Goal: Complete application form

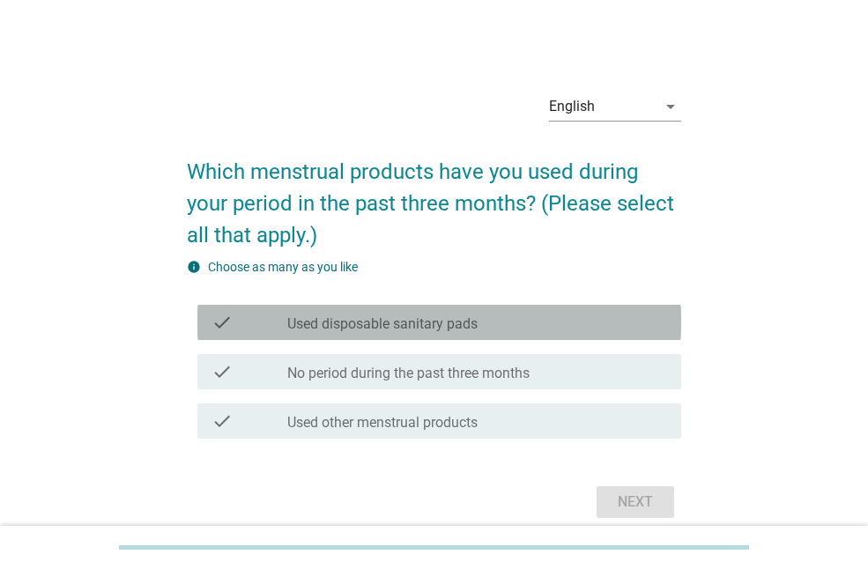
click at [504, 307] on div "check check_box_outline_blank Used disposable sanitary pads" at bounding box center [439, 322] width 484 height 35
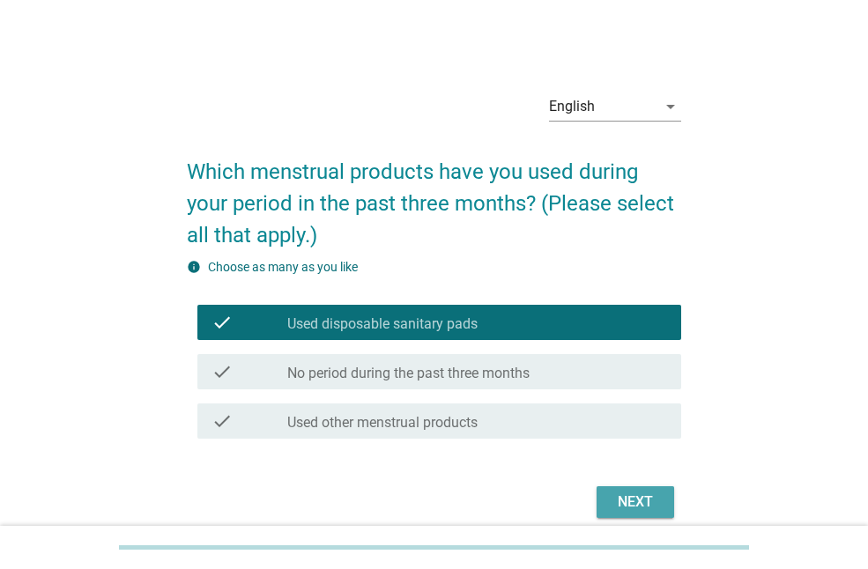
click at [647, 500] on div "Next" at bounding box center [634, 502] width 49 height 21
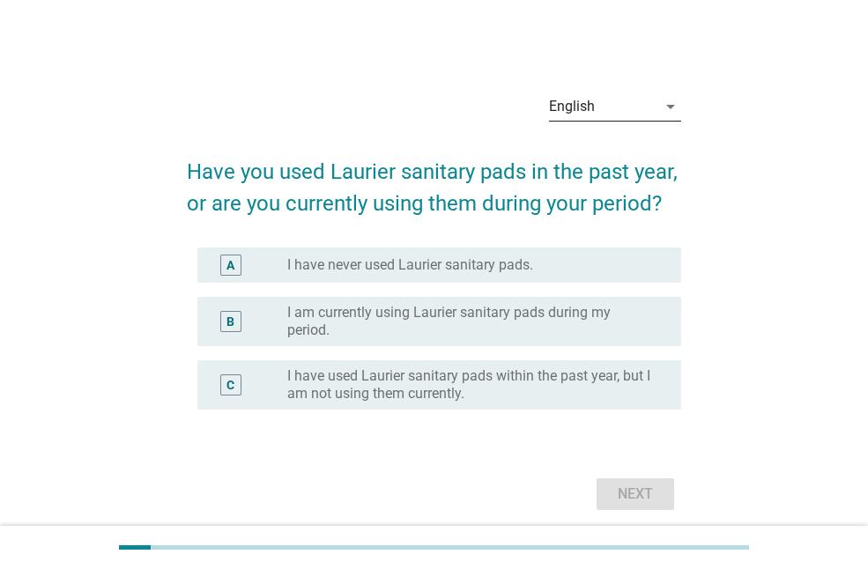
click at [608, 99] on div "English" at bounding box center [602, 106] width 107 height 28
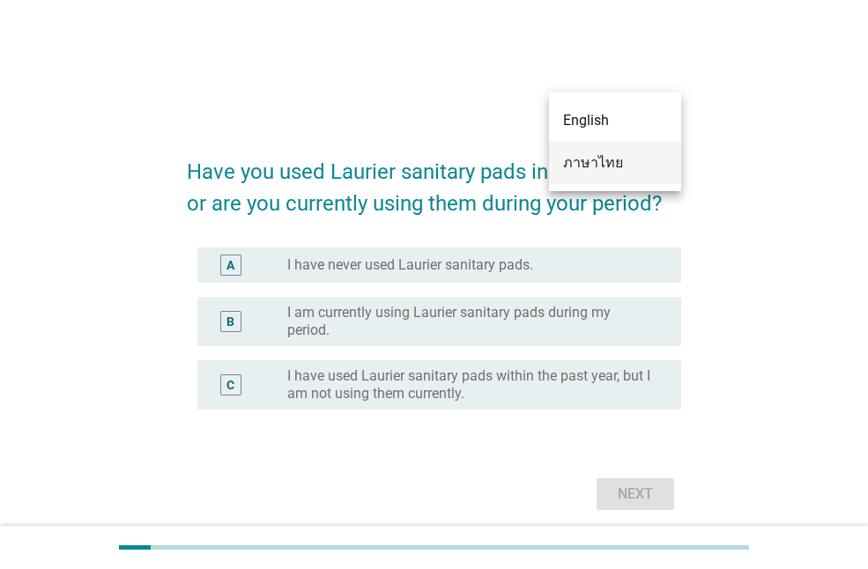
click at [610, 164] on div "ภาษาไทย" at bounding box center [615, 162] width 104 height 21
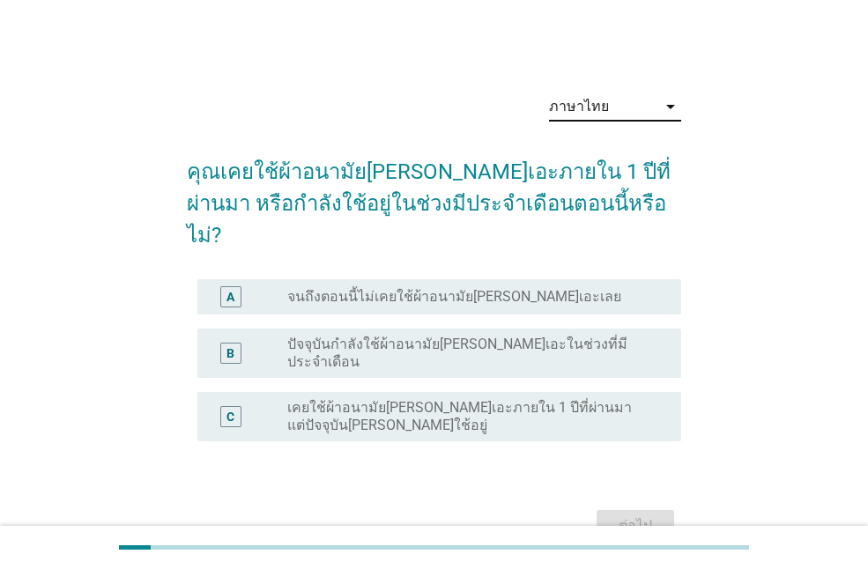
click at [642, 336] on div "radio_button_unchecked ปัจจุบันกำลังใช้ผ้าอนามัย[PERSON_NAME]เอะในช่วงที่มีประจ…" at bounding box center [470, 353] width 366 height 35
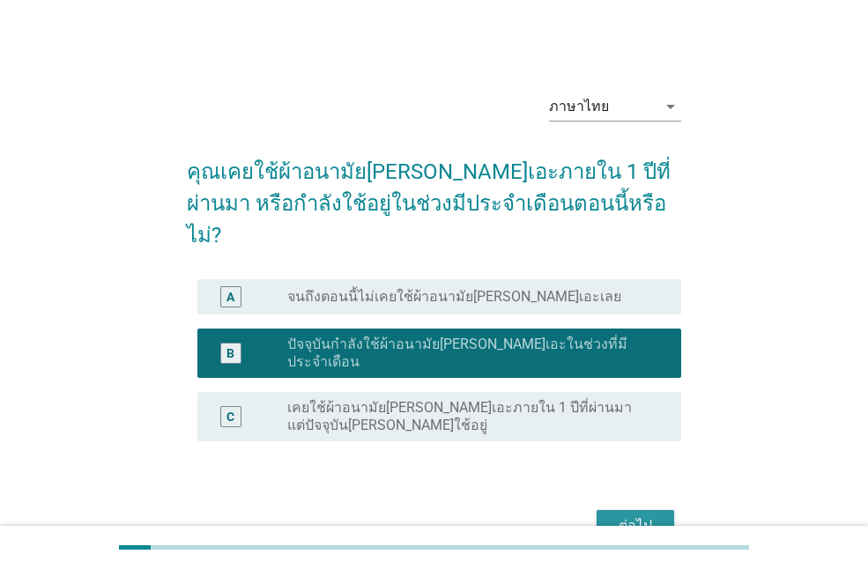
click at [640, 515] on div "ต่อไป" at bounding box center [634, 525] width 49 height 21
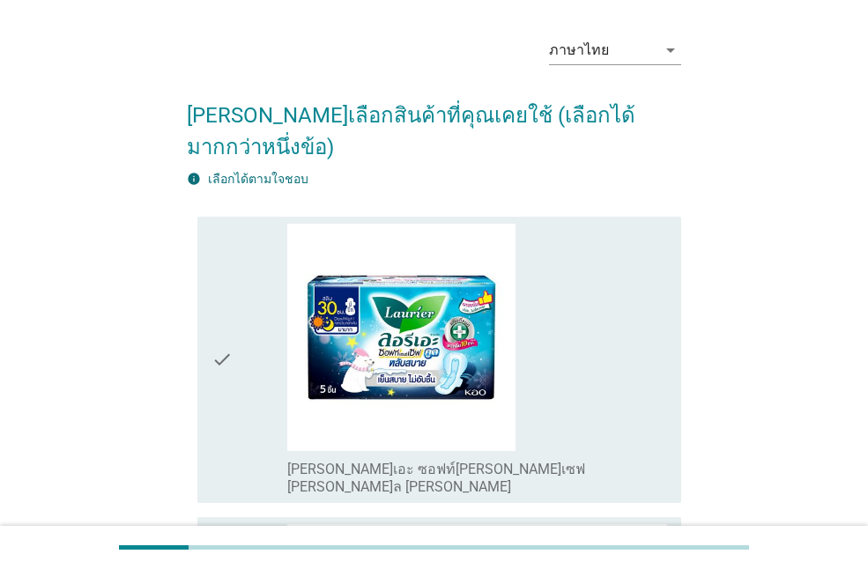
scroll to position [88, 0]
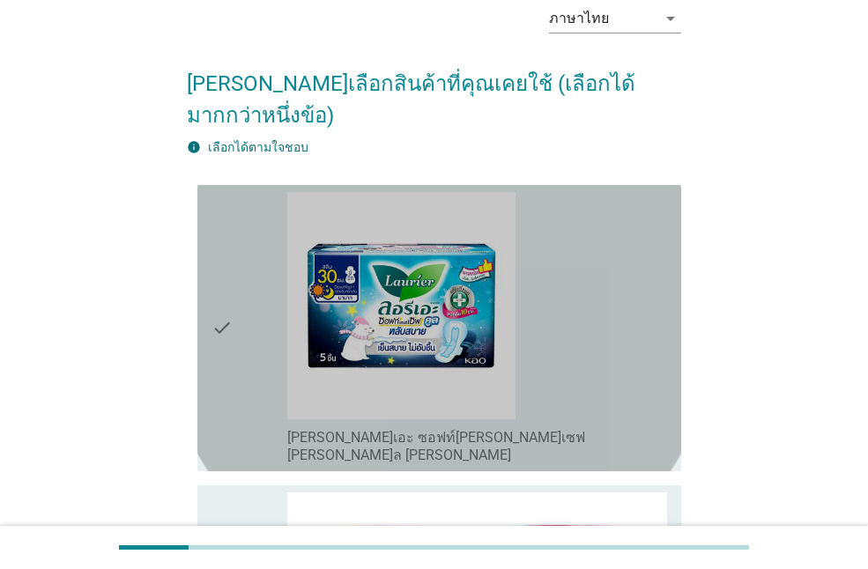
click at [610, 320] on div "check_box_outline_blank [PERSON_NAME]เอะ ซอฟท์[PERSON_NAME]เซฟ [PERSON_NAME]ล […" at bounding box center [477, 328] width 380 height 272
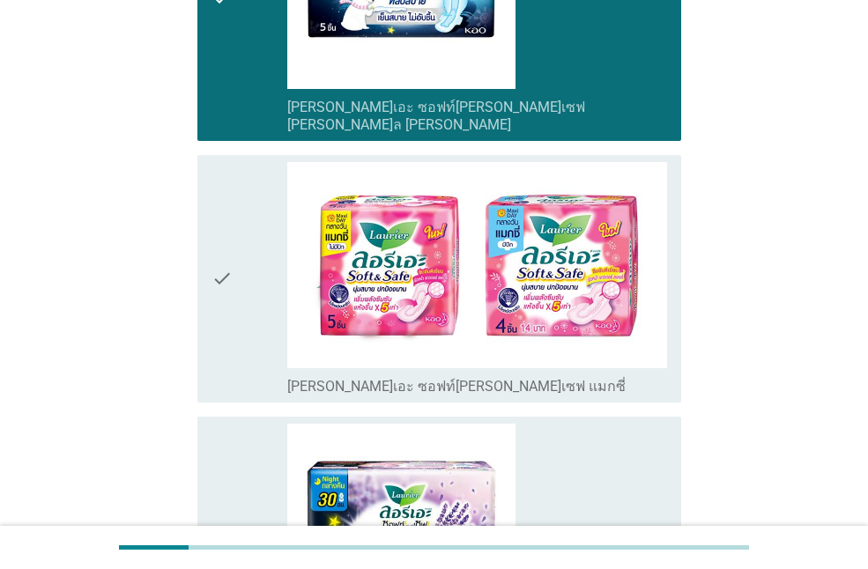
scroll to position [617, 0]
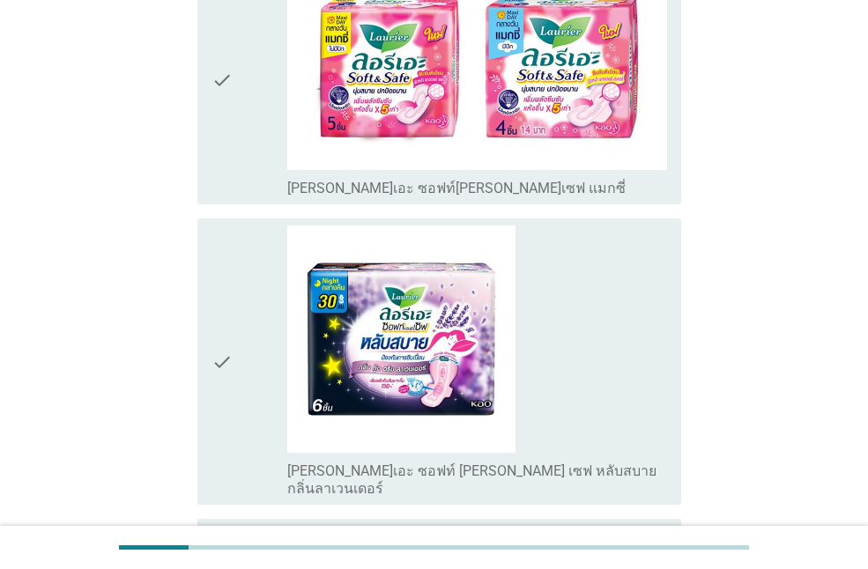
click at [630, 343] on div "check_box_outline_blank [PERSON_NAME]เอะ ซอฟท์ [PERSON_NAME] เซฟ หลับสบาย กลิ่น…" at bounding box center [477, 362] width 380 height 272
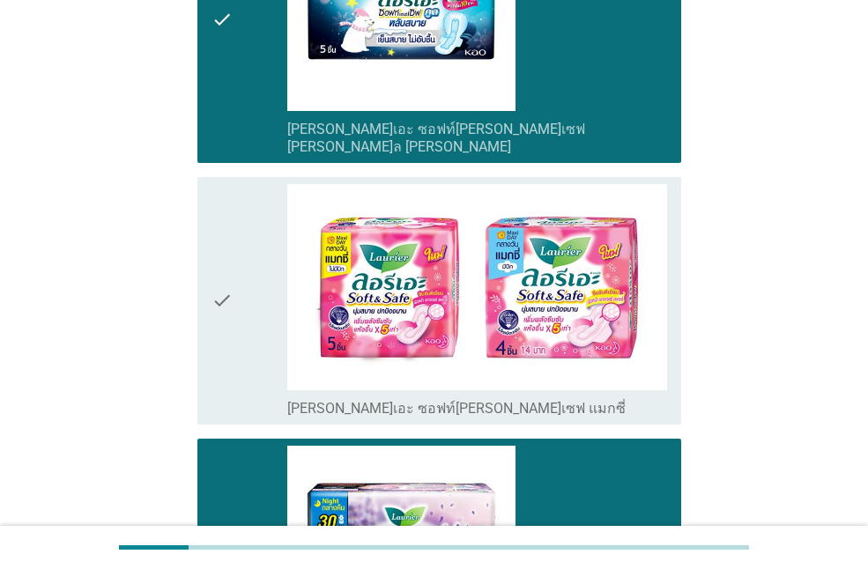
scroll to position [352, 0]
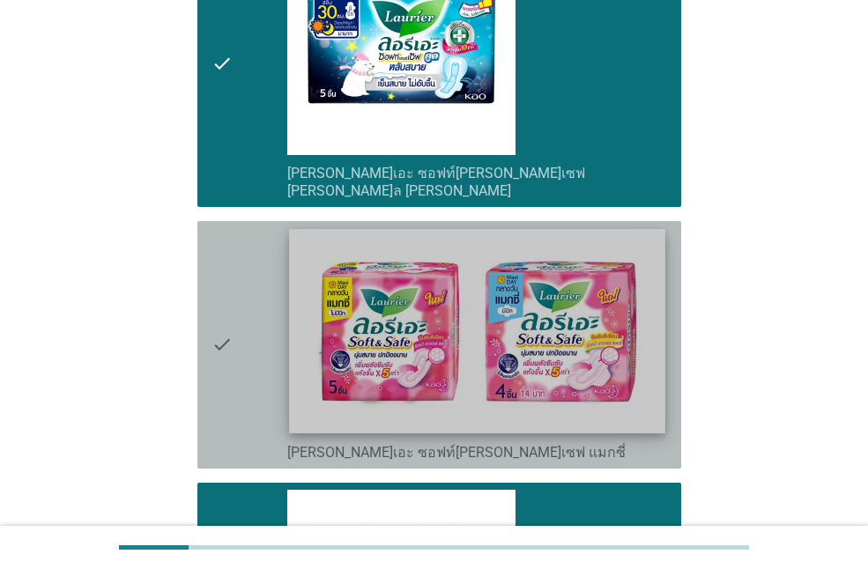
click at [634, 366] on img at bounding box center [476, 331] width 375 height 204
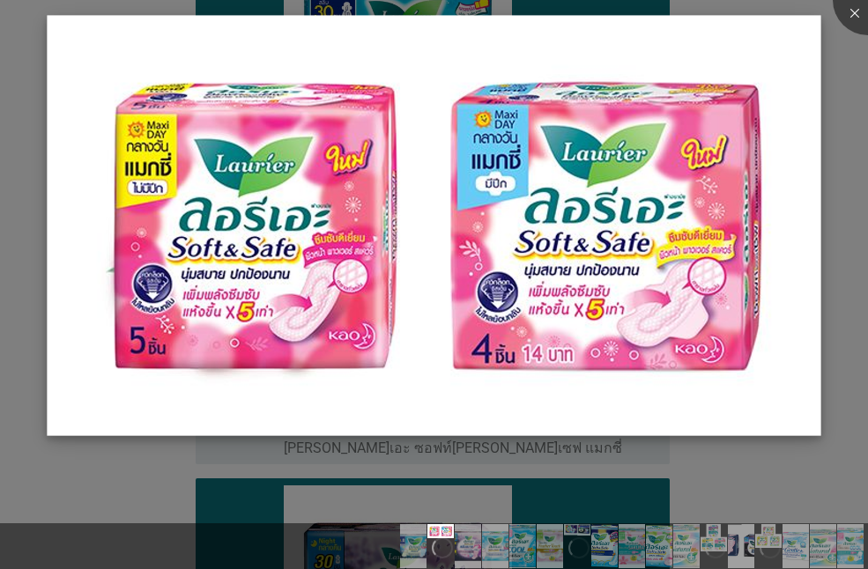
click at [805, 382] on img at bounding box center [434, 225] width 773 height 420
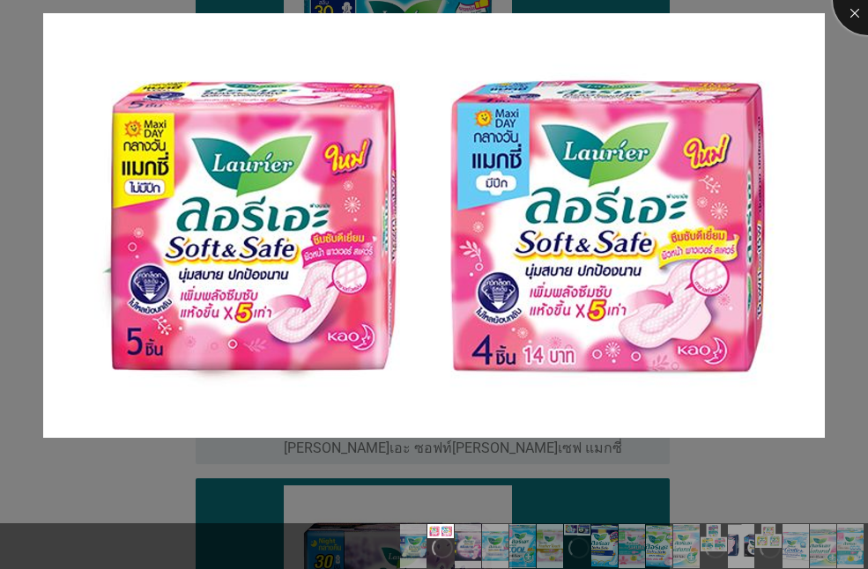
click at [857, 12] on div at bounding box center [867, 0] width 70 height 70
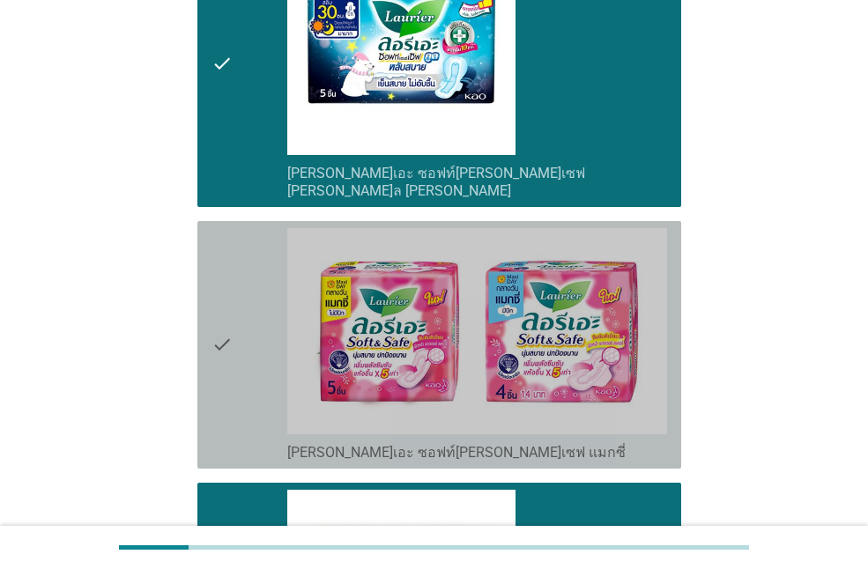
click at [265, 228] on div "check" at bounding box center [249, 344] width 76 height 233
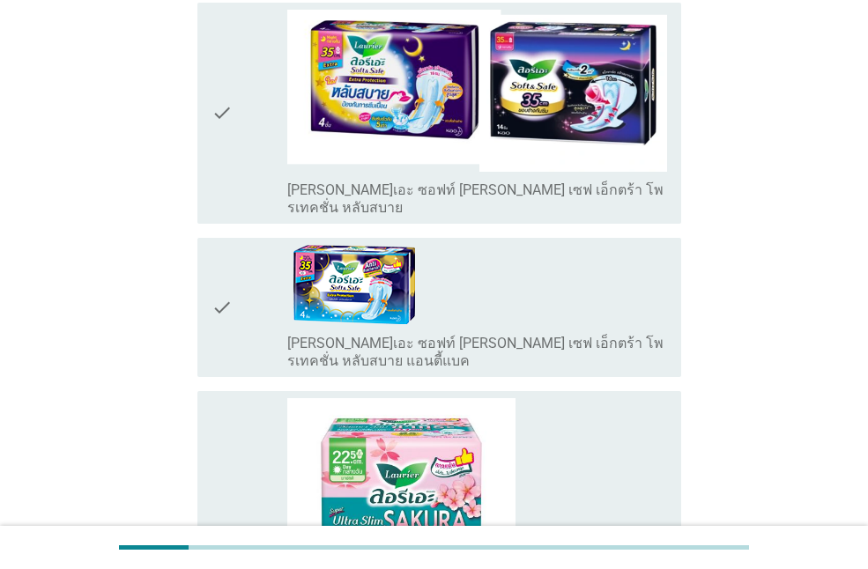
scroll to position [1938, 0]
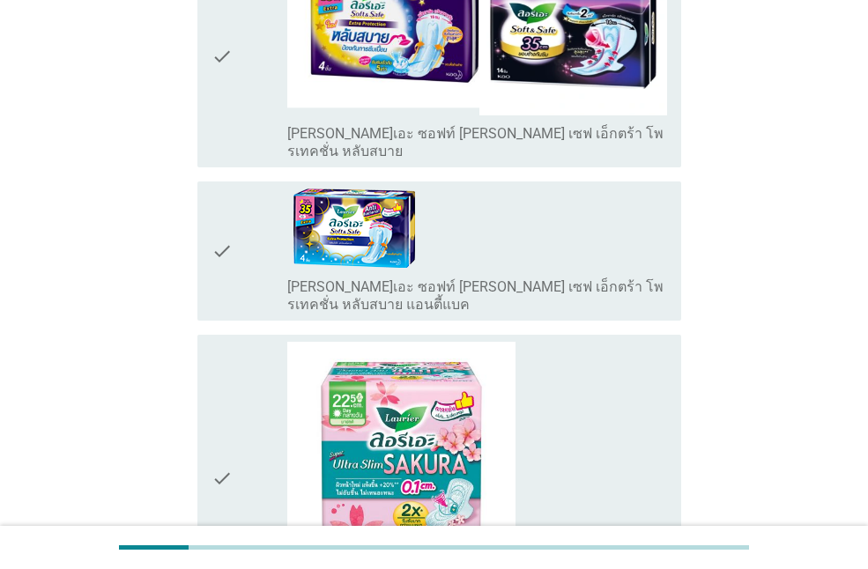
click at [603, 342] on div "check_box_outline_blank [PERSON_NAME][PERSON_NAME]เปอร์ [PERSON_NAME]ตร้า สลิม …" at bounding box center [477, 478] width 380 height 272
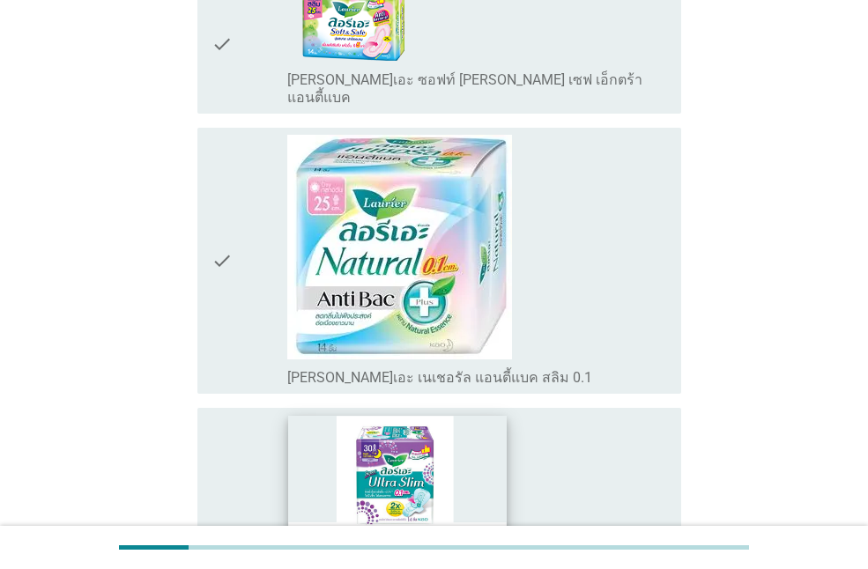
scroll to position [2643, 0]
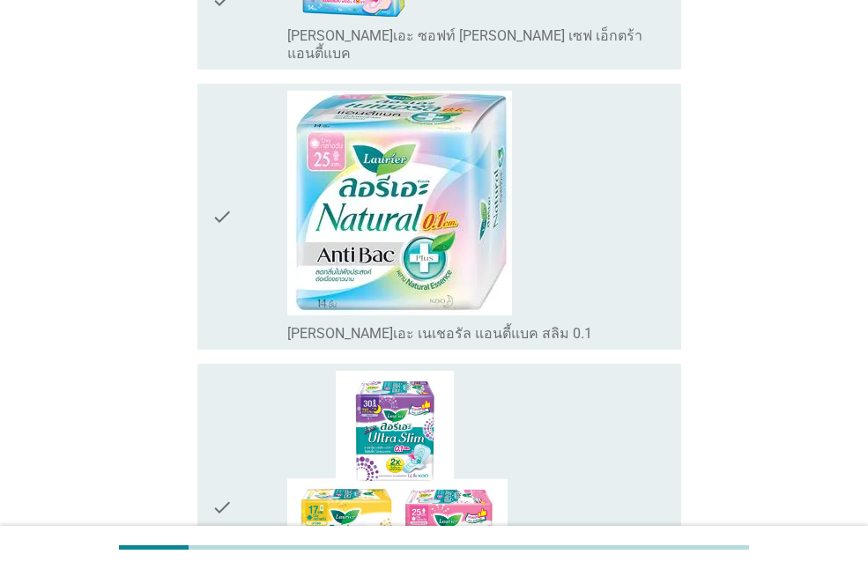
click at [623, 411] on div "check_box_outline_blank [PERSON_NAME][PERSON_NAME]เปอร์ [PERSON_NAME]ตร้า สลิม" at bounding box center [477, 507] width 380 height 272
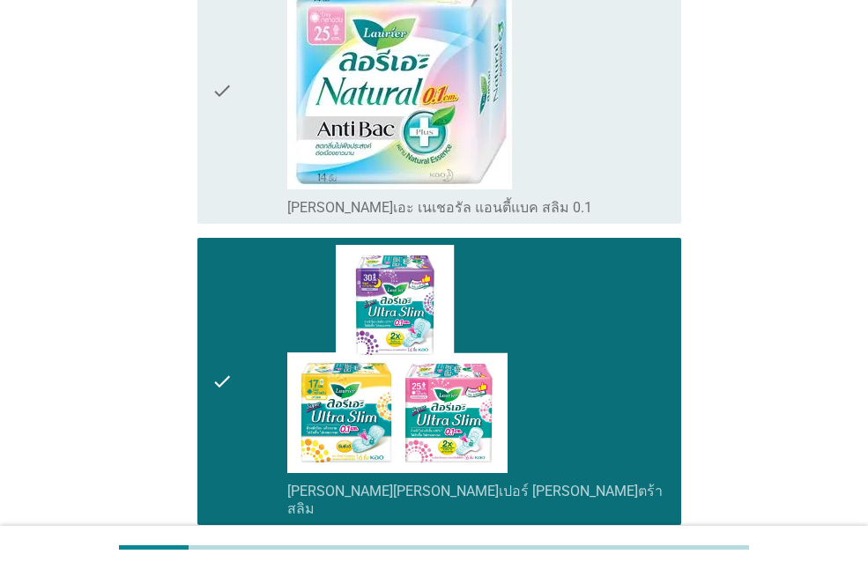
scroll to position [2995, 0]
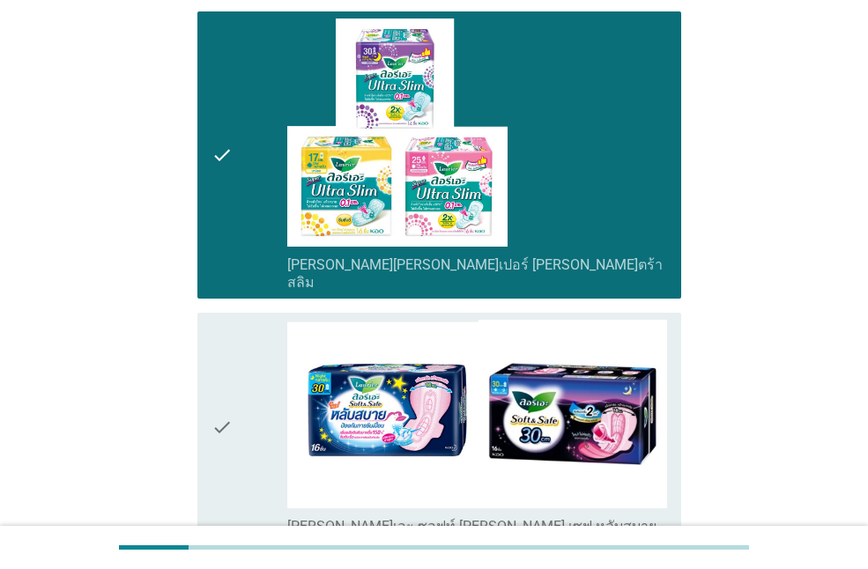
click at [223, 320] on icon "check" at bounding box center [221, 428] width 21 height 216
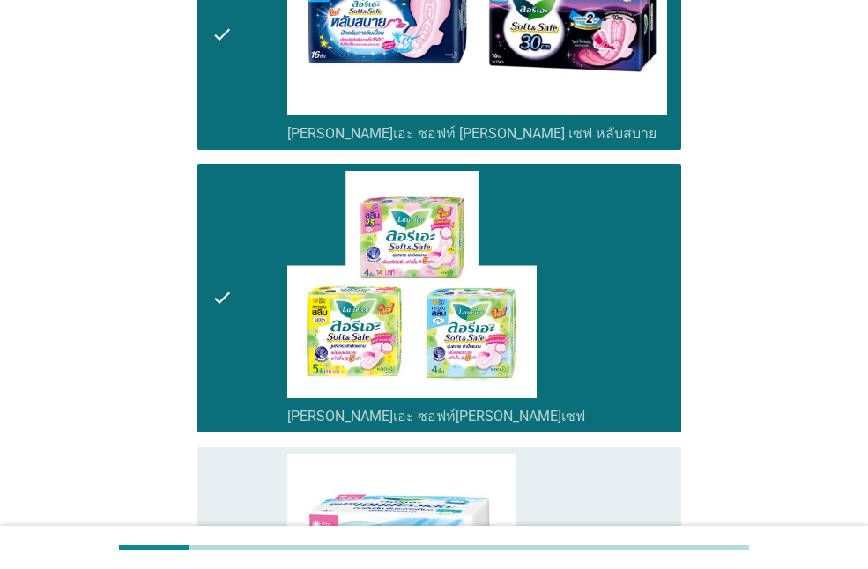
scroll to position [3524, 0]
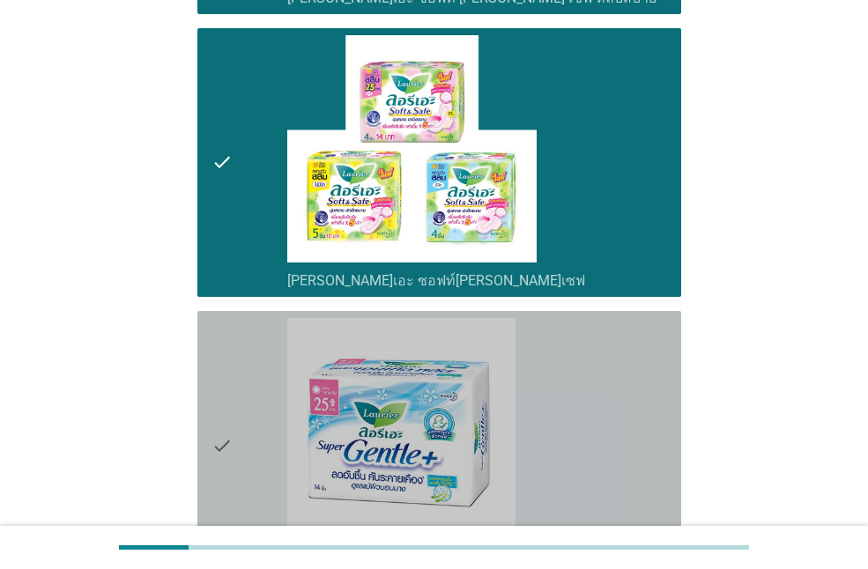
click at [206, 336] on div "check check_box_outline_blank [PERSON_NAME][PERSON_NAME]เปอร์ [PERSON_NAME]" at bounding box center [439, 445] width 484 height 269
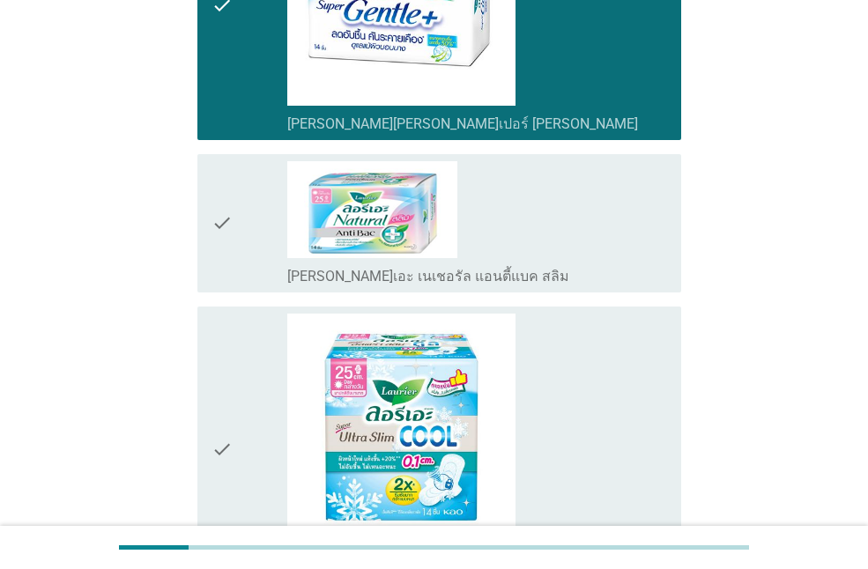
scroll to position [4052, 0]
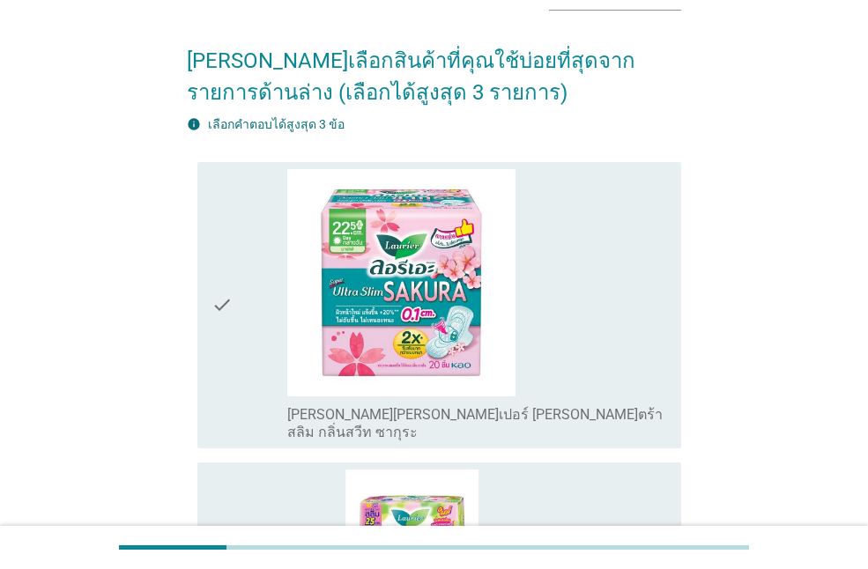
scroll to position [352, 0]
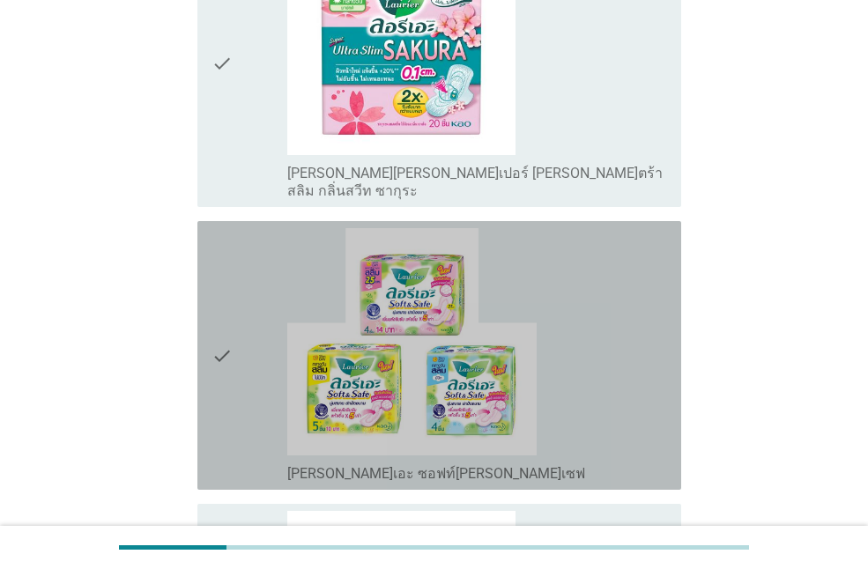
click at [647, 380] on div "check_box_outline_blank [PERSON_NAME]เอะ ซอฟท์[PERSON_NAME]เซฟ" at bounding box center [477, 355] width 380 height 255
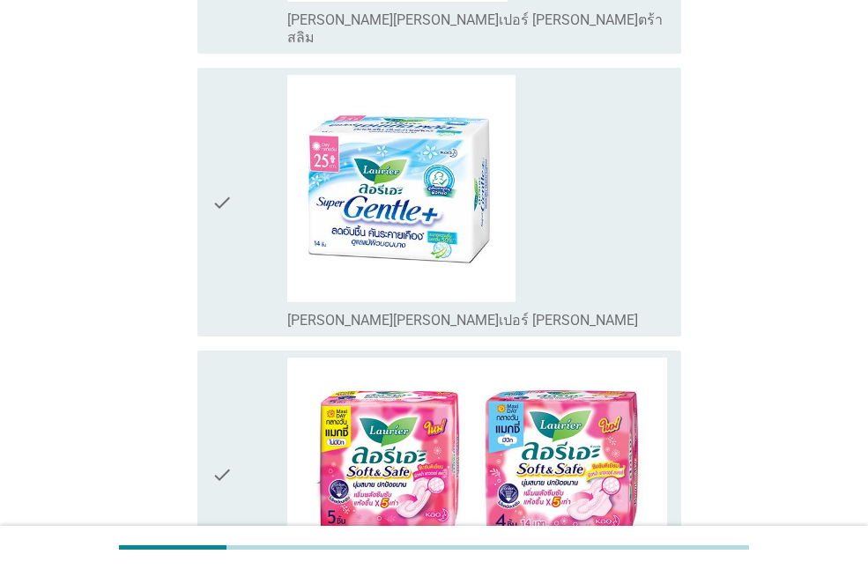
scroll to position [1409, 0]
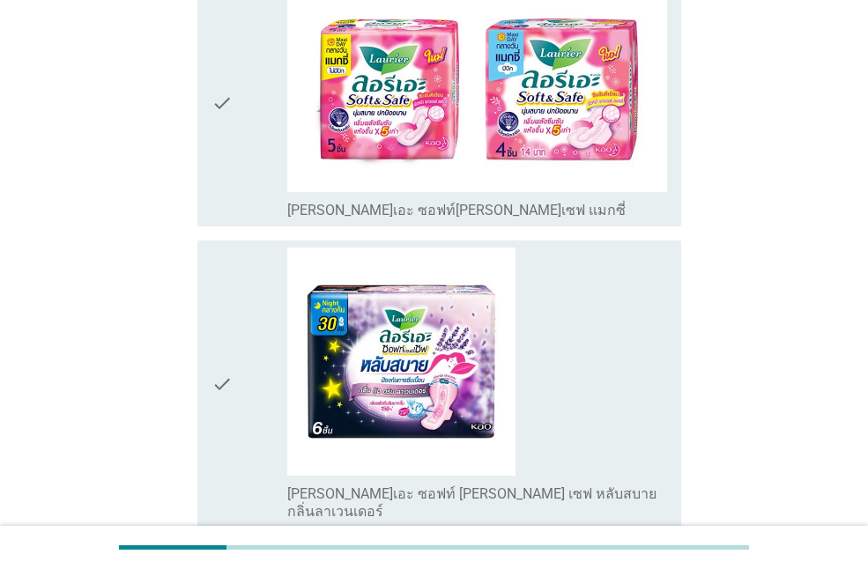
click at [638, 337] on div "check_box_outline_blank [PERSON_NAME]เอะ ซอฟท์ [PERSON_NAME] เซฟ หลับสบาย กลิ่น…" at bounding box center [477, 384] width 380 height 272
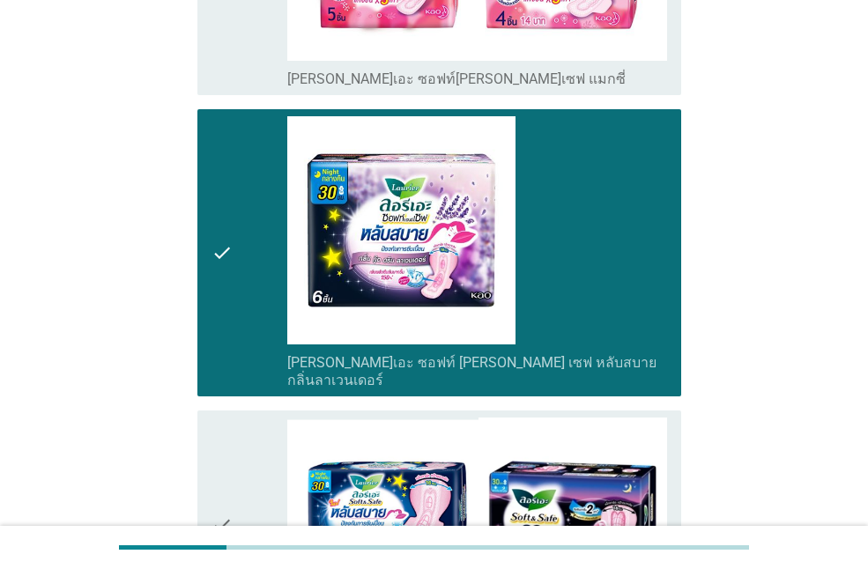
scroll to position [1938, 0]
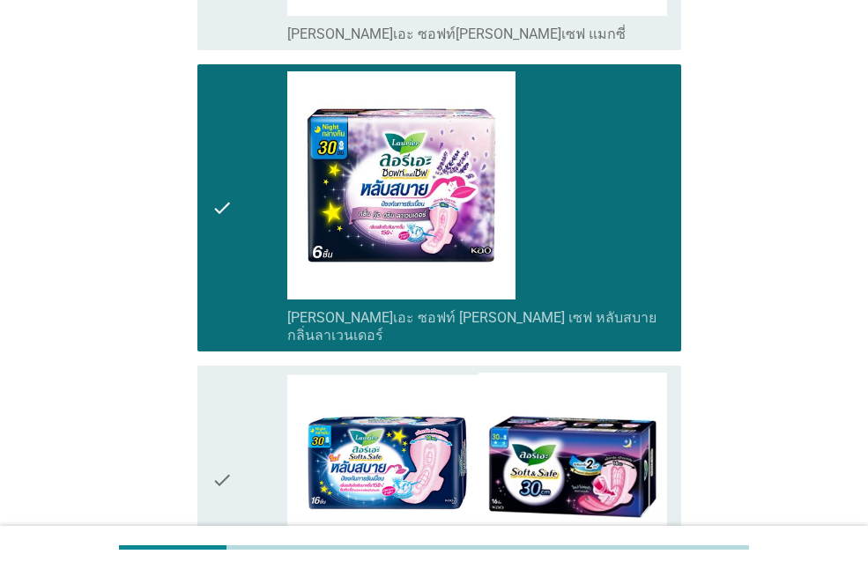
click at [233, 439] on div "check" at bounding box center [249, 481] width 76 height 216
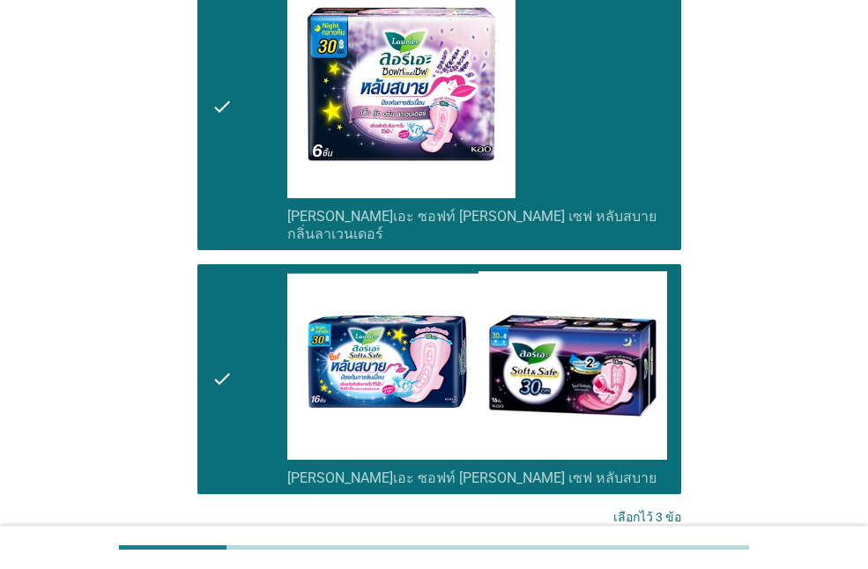
scroll to position [2125, 0]
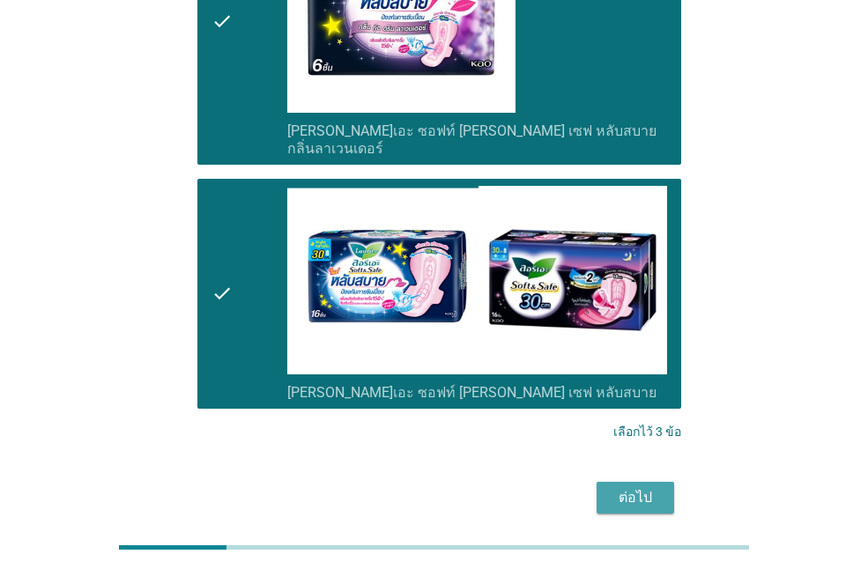
click at [657, 487] on div "ต่อไป" at bounding box center [634, 497] width 49 height 21
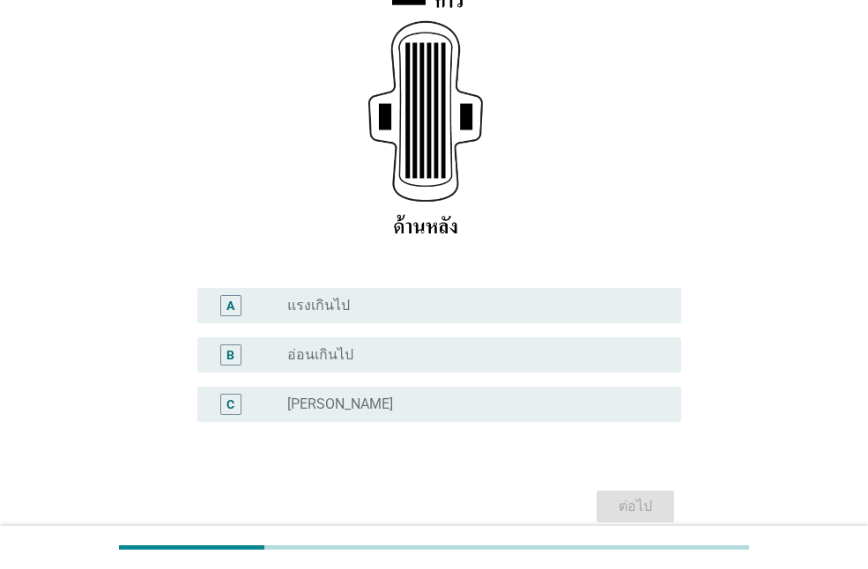
scroll to position [352, 0]
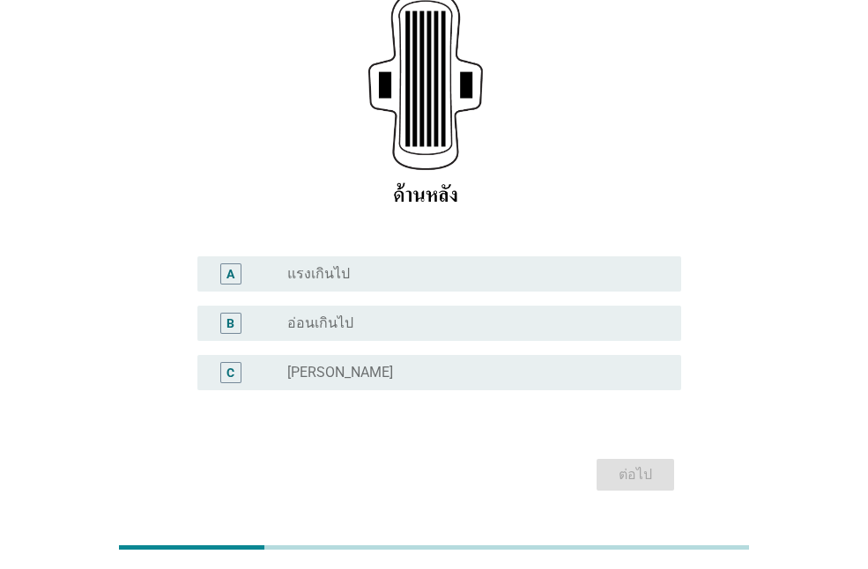
click at [427, 364] on div "radio_button_unchecked [PERSON_NAME]" at bounding box center [470, 373] width 366 height 18
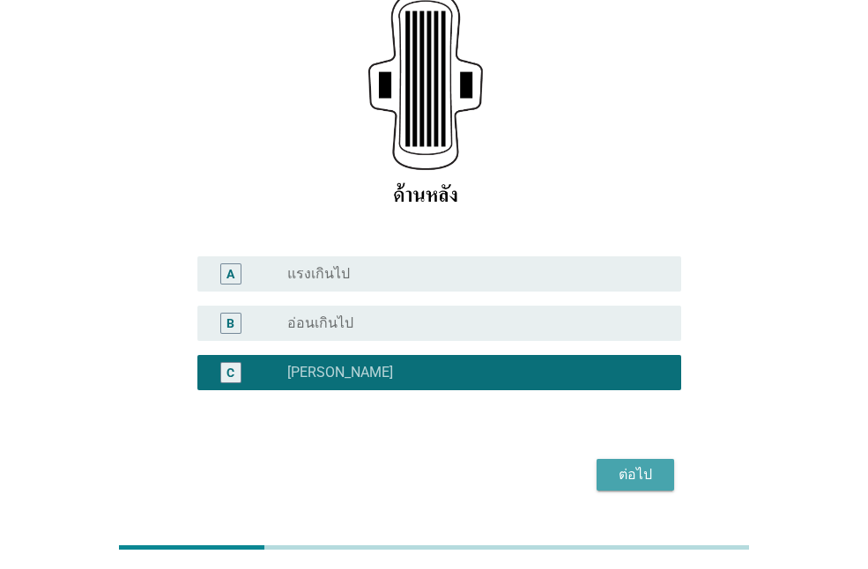
click at [649, 464] on div "ต่อไป" at bounding box center [634, 474] width 49 height 21
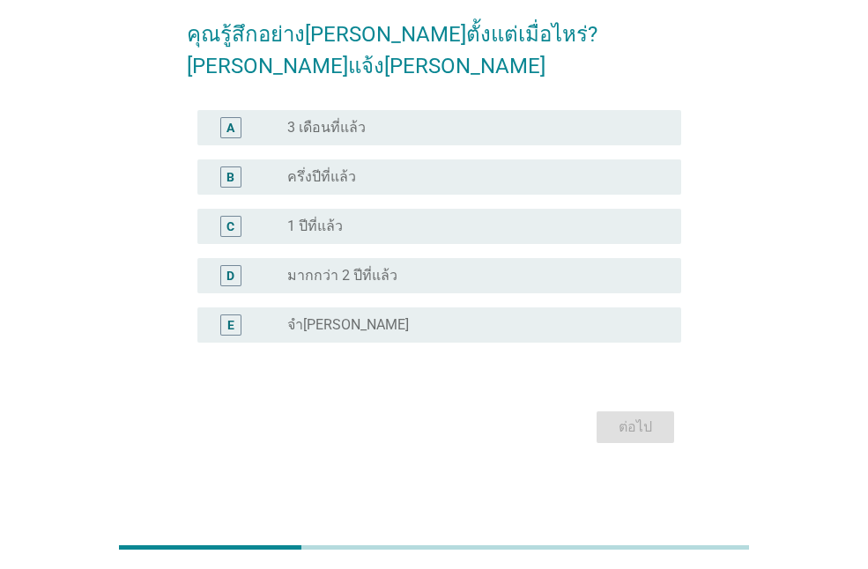
scroll to position [0, 0]
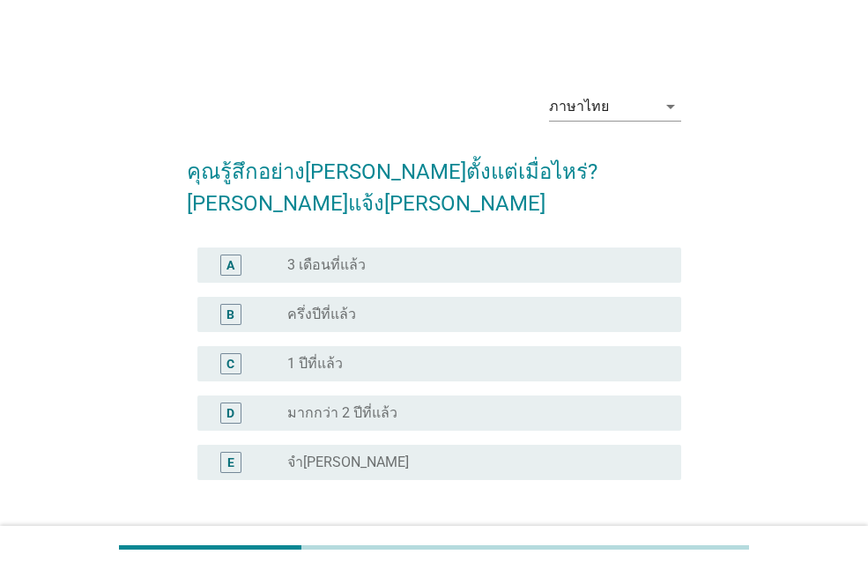
click at [449, 404] on div "radio_button_unchecked มากกว่า 2 ปีที่แล้ว" at bounding box center [470, 413] width 366 height 18
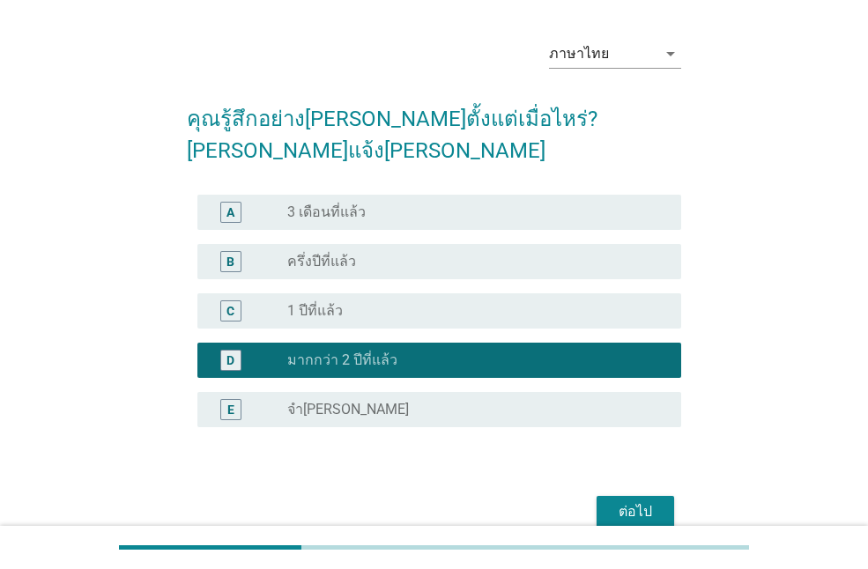
scroll to position [106, 0]
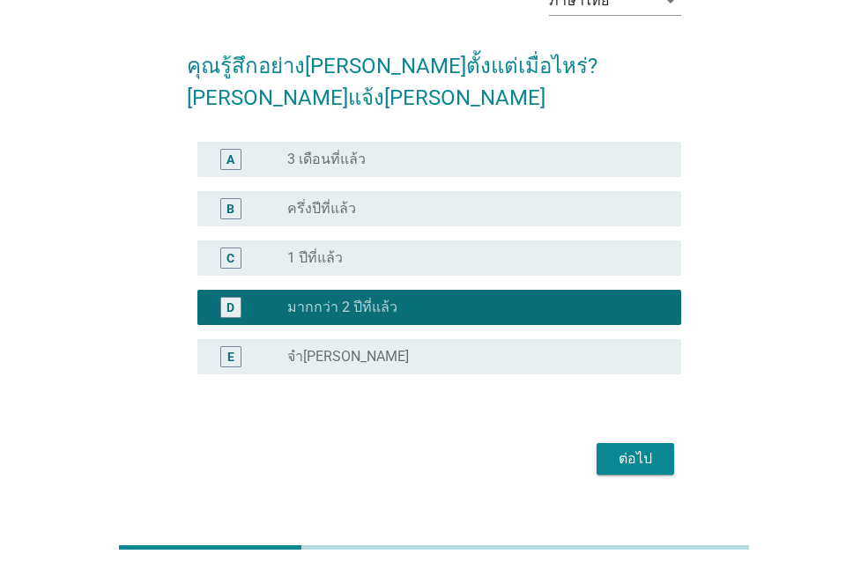
click at [624, 448] on div "ต่อไป" at bounding box center [634, 458] width 49 height 21
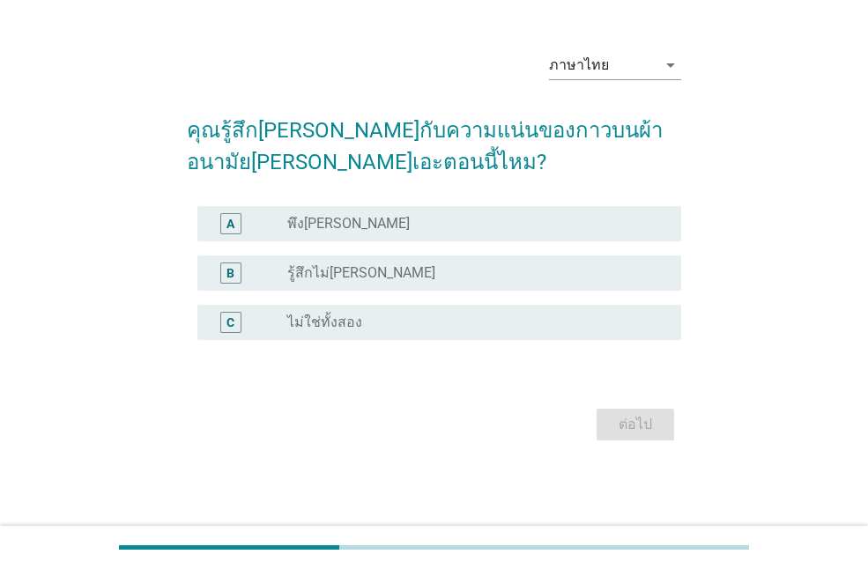
scroll to position [0, 0]
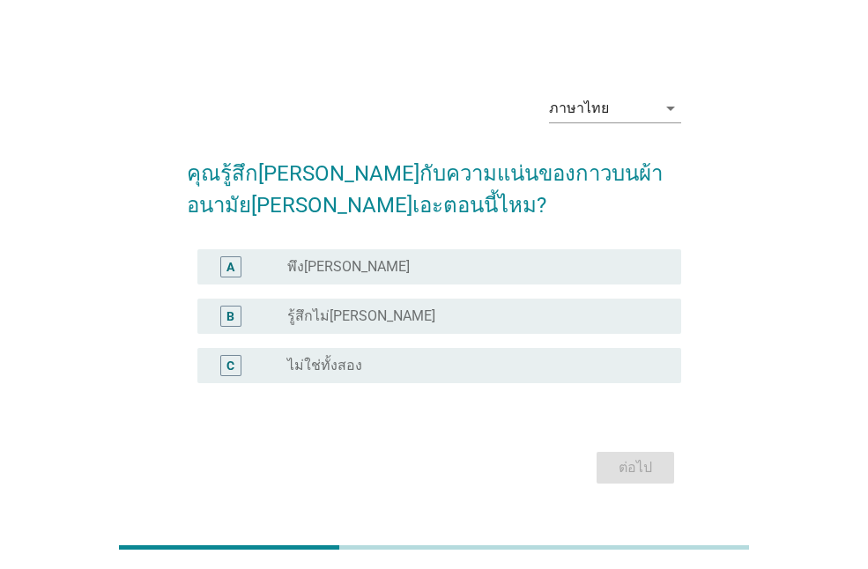
click at [579, 274] on div "radio_button_unchecked พึง[PERSON_NAME]" at bounding box center [470, 267] width 366 height 18
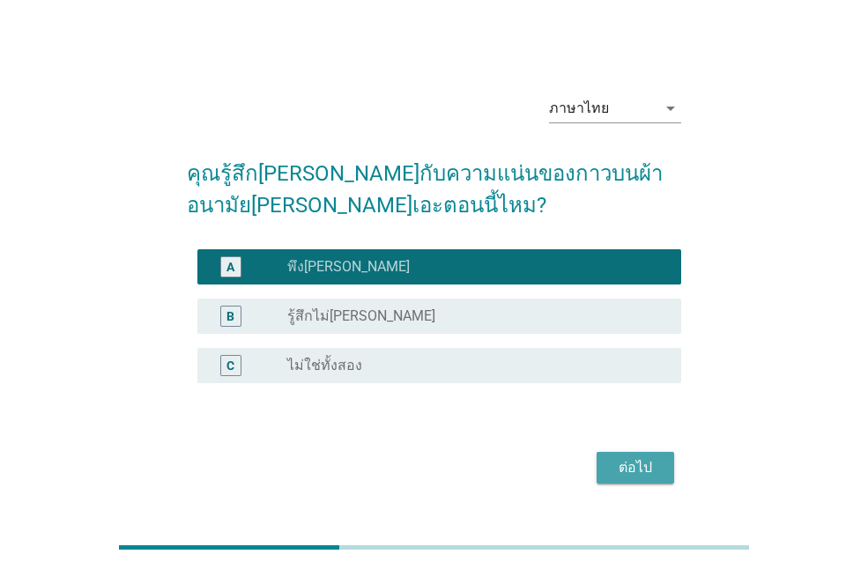
click at [656, 461] on div "ต่อไป" at bounding box center [634, 467] width 49 height 21
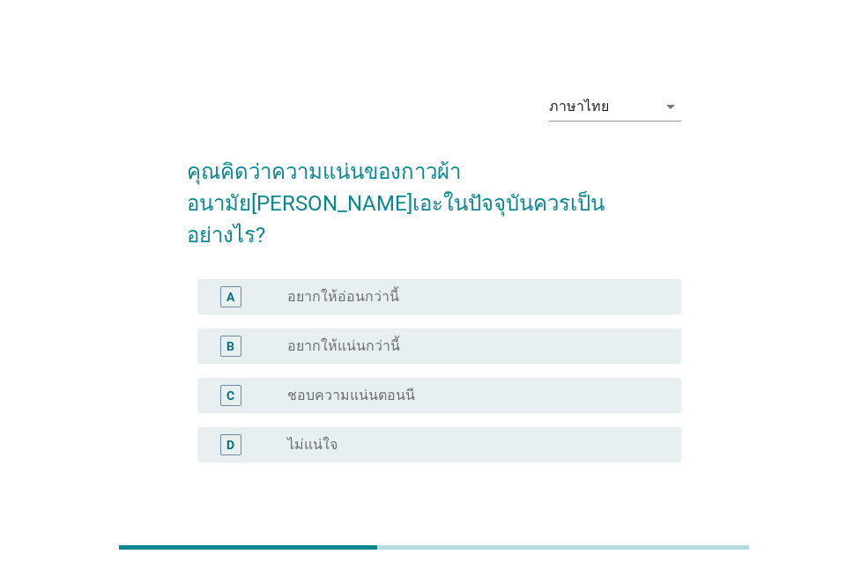
click at [549, 387] on div "radio_button_unchecked ชอบความแน่นตอนนี" at bounding box center [470, 396] width 366 height 18
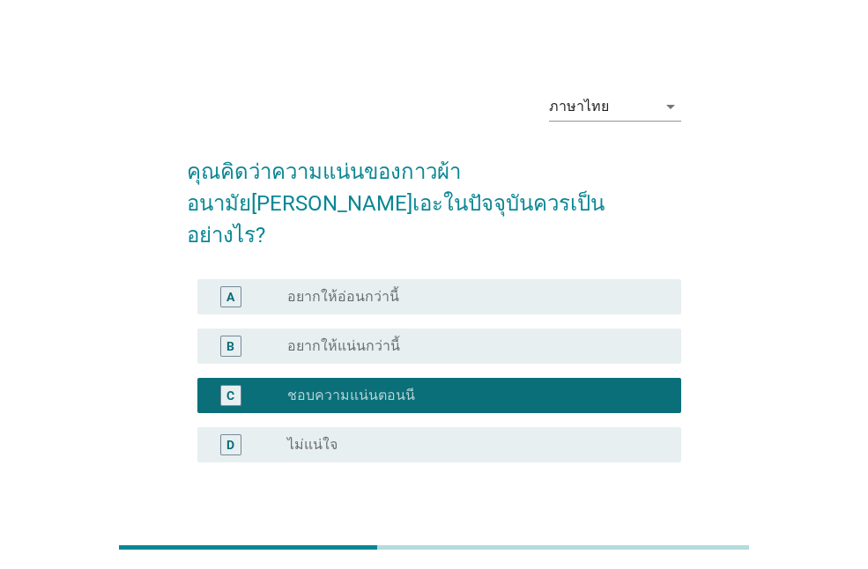
click at [669, 531] on button "ต่อไป" at bounding box center [635, 547] width 78 height 32
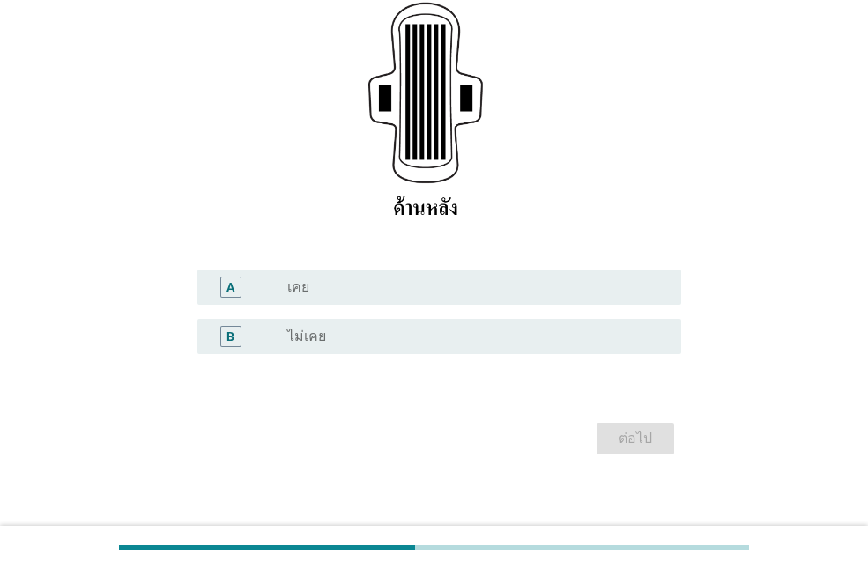
scroll to position [320, 0]
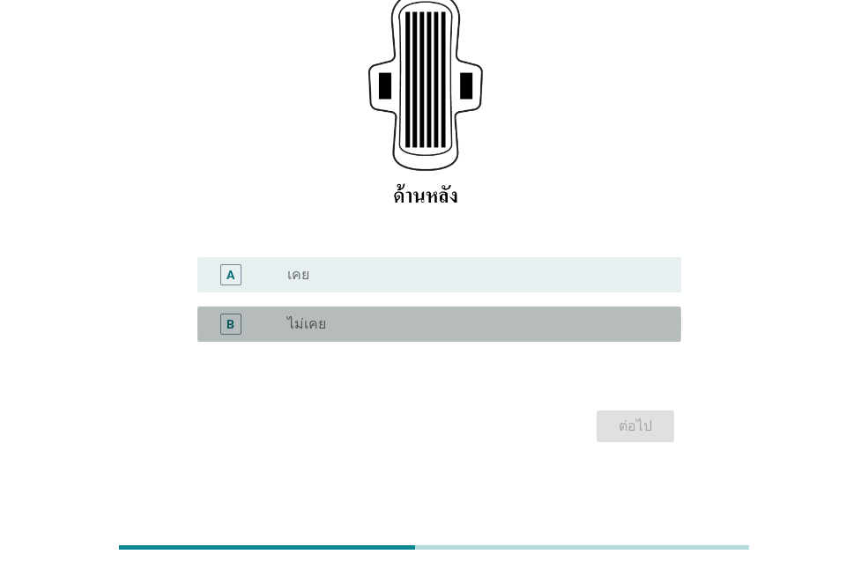
click at [550, 309] on div "B radio_button_unchecked ไม่เคย" at bounding box center [439, 324] width 484 height 35
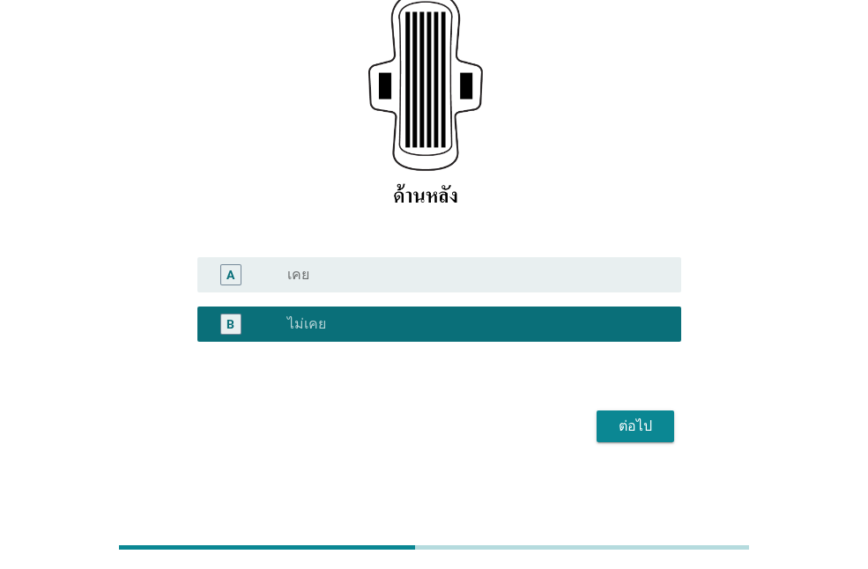
click at [602, 412] on button "ต่อไป" at bounding box center [635, 426] width 78 height 32
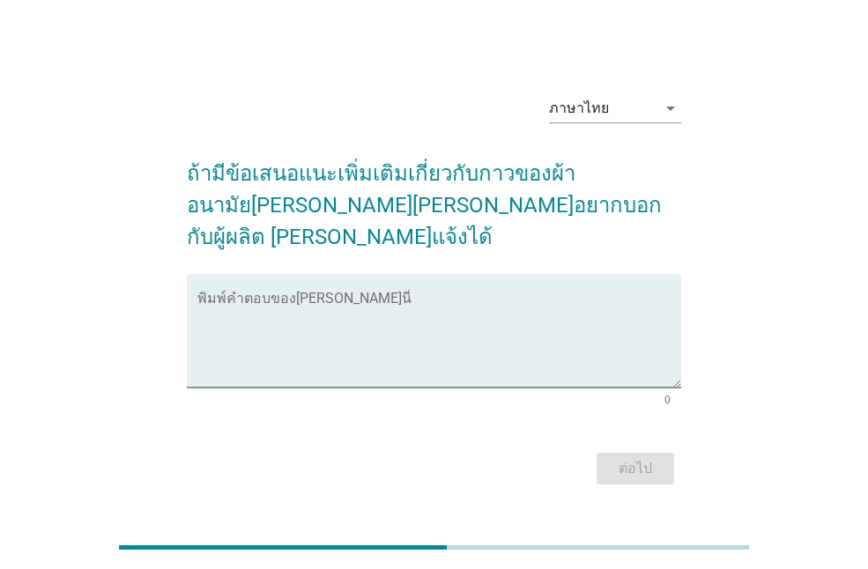
scroll to position [43, 0]
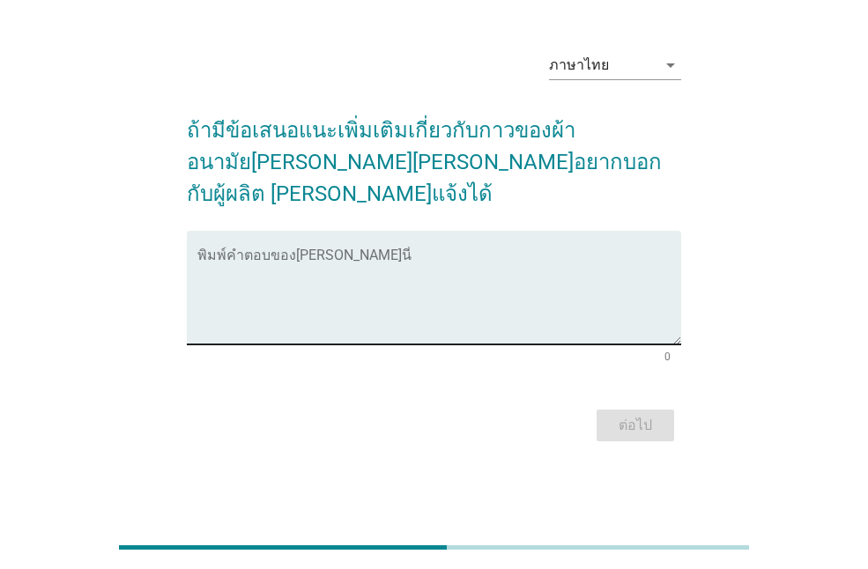
click at [573, 233] on div "พิมพ์คำตอบของ[PERSON_NAME]นี่" at bounding box center [439, 288] width 484 height 114
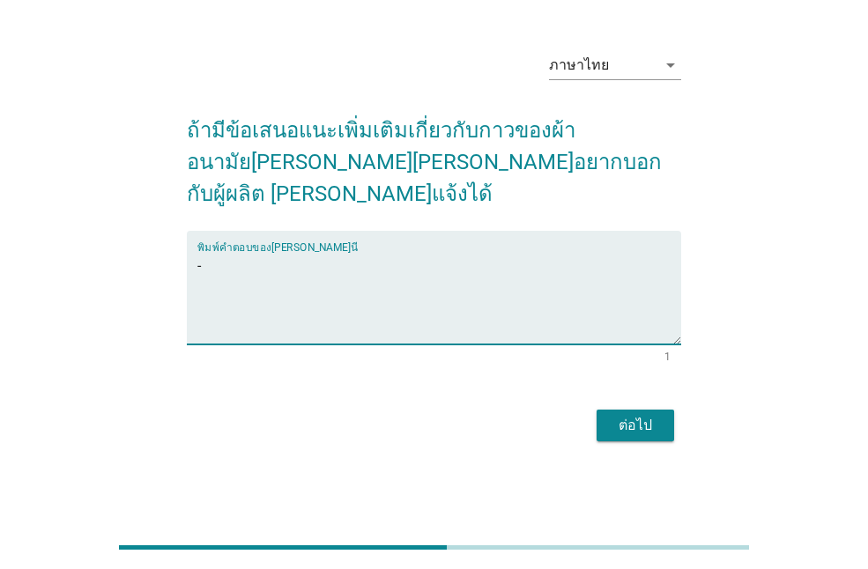
type textarea "-"
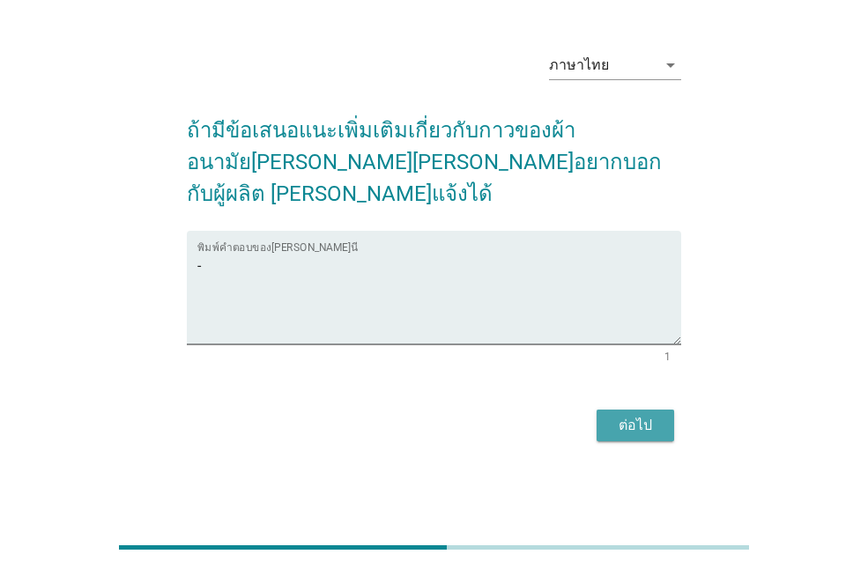
click at [625, 416] on div "ต่อไป" at bounding box center [634, 425] width 49 height 21
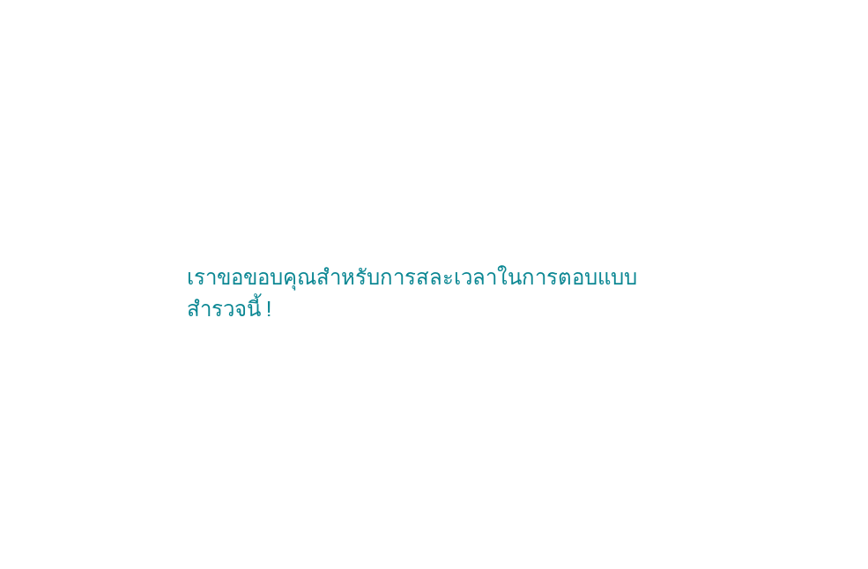
scroll to position [0, 0]
